Goal: Information Seeking & Learning: Learn about a topic

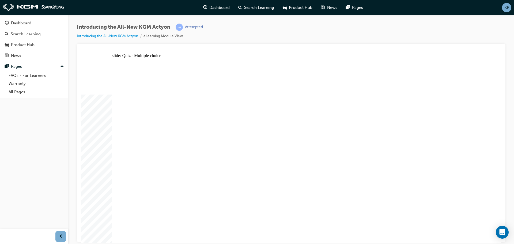
click at [86, 173] on div "slide: Quiz - Multiple choice Rectangle 1 Rectangle 6 Rectangle 1 Rectangle 1 I…" at bounding box center [291, 148] width 420 height 190
drag, startPoint x: 322, startPoint y: 129, endPoint x: 308, endPoint y: 141, distance: 18.8
radio input "true"
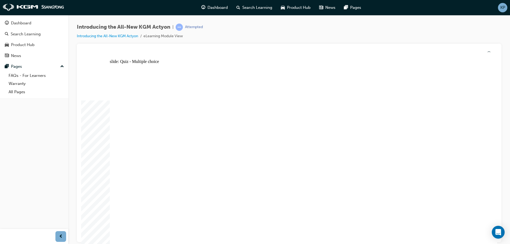
radio input "true"
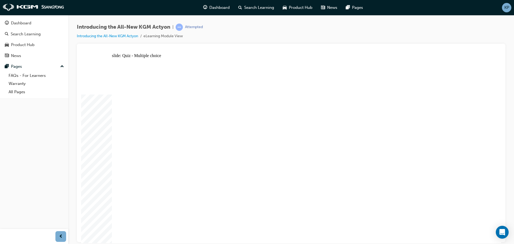
radio input "true"
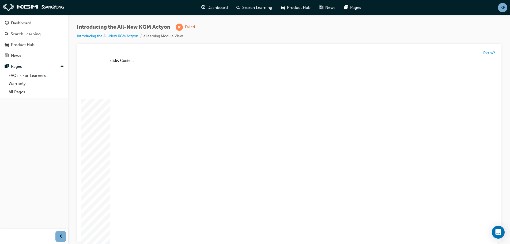
radio input "true"
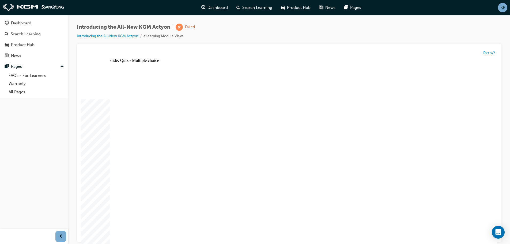
radio input "true"
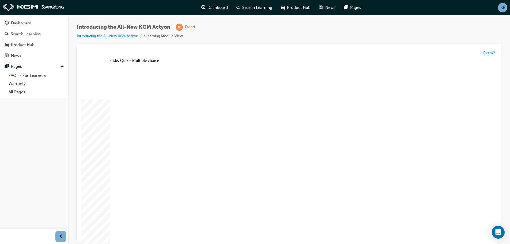
radio input "true"
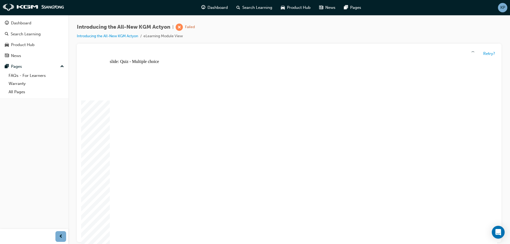
radio input "true"
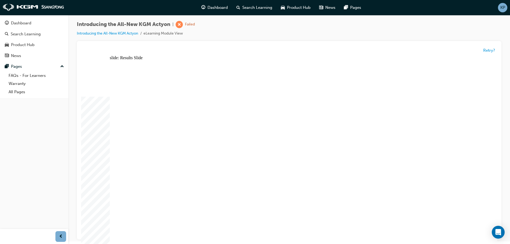
scroll to position [4, 0]
click at [34, 22] on div "Dashboard" at bounding box center [34, 23] width 59 height 7
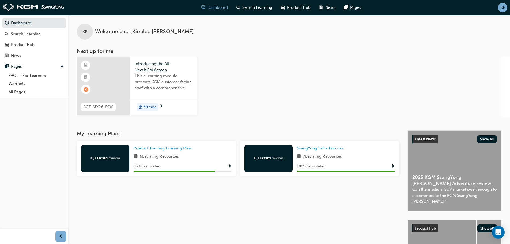
click at [149, 85] on span "This eLearning module presents KGM customer facing staff with a comprehensive i…" at bounding box center [164, 82] width 58 height 18
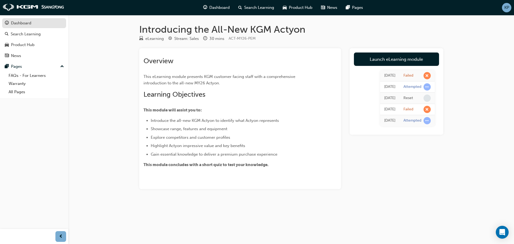
click at [41, 28] on link "Dashboard" at bounding box center [34, 23] width 64 height 10
